Goal: Task Accomplishment & Management: Use online tool/utility

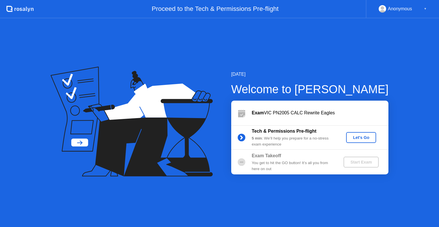
click at [359, 136] on div "Let's Go" at bounding box center [360, 137] width 25 height 5
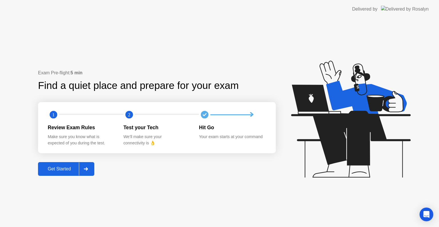
click at [69, 168] on div "Get Started" at bounding box center [59, 168] width 39 height 5
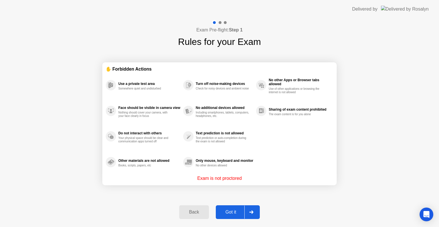
click at [242, 211] on div "Got it" at bounding box center [230, 211] width 27 height 5
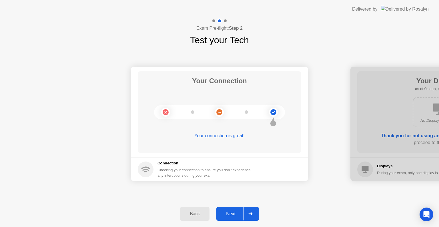
click at [242, 211] on div "Next" at bounding box center [230, 213] width 25 height 5
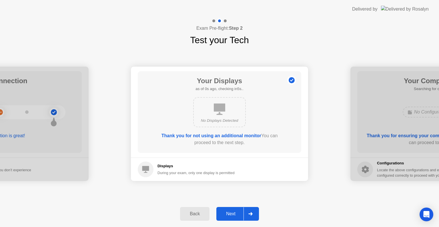
click at [242, 211] on div "Next" at bounding box center [230, 213] width 25 height 5
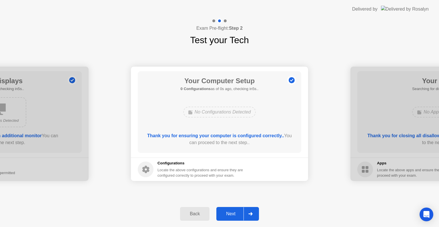
click at [242, 211] on div "Next" at bounding box center [230, 213] width 25 height 5
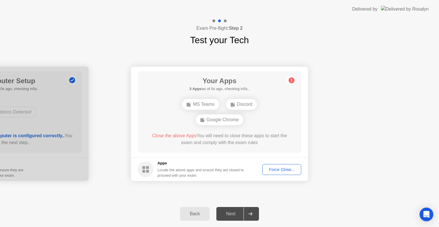
click at [276, 170] on div "Force Close..." at bounding box center [281, 169] width 35 height 5
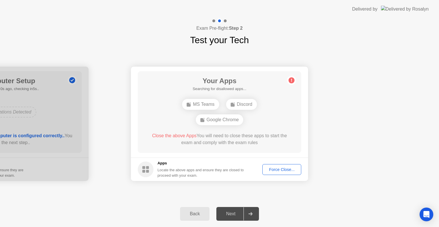
click at [274, 168] on div "Force Close..." at bounding box center [281, 169] width 35 height 5
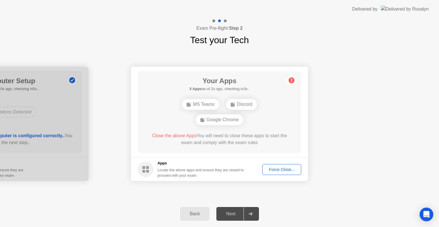
click at [282, 167] on div "Force Close..." at bounding box center [281, 169] width 35 height 5
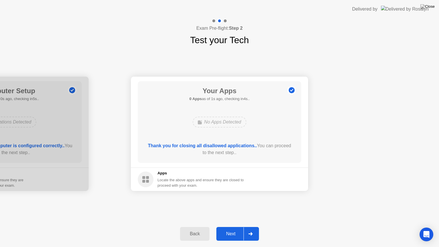
click at [230, 226] on button "Next" at bounding box center [237, 234] width 43 height 14
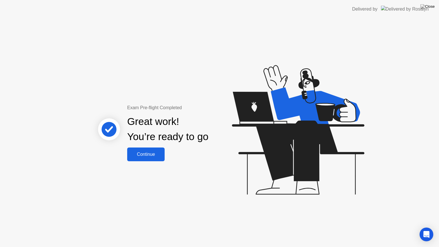
click at [146, 148] on button "Continue" at bounding box center [145, 154] width 37 height 14
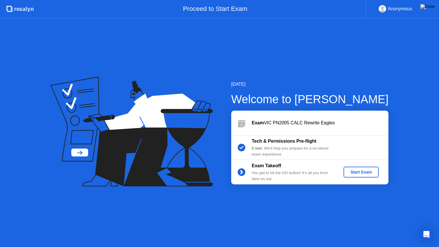
click at [355, 175] on button "Start Exam" at bounding box center [360, 171] width 35 height 11
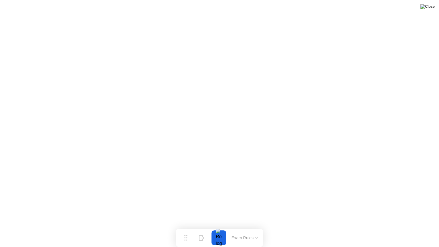
click at [432, 7] on img at bounding box center [427, 6] width 14 height 5
